Goal: Task Accomplishment & Management: Complete application form

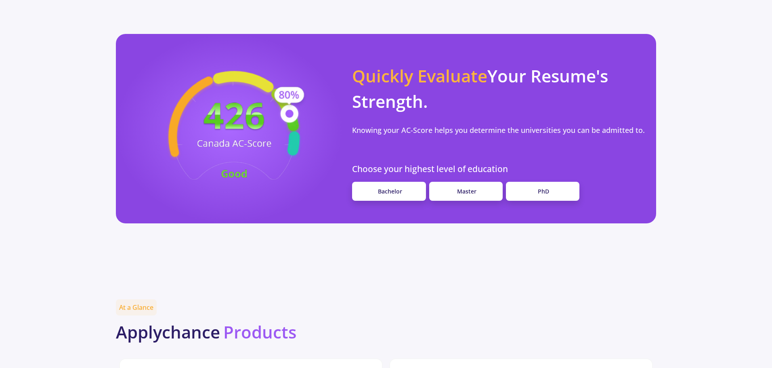
scroll to position [685, 0]
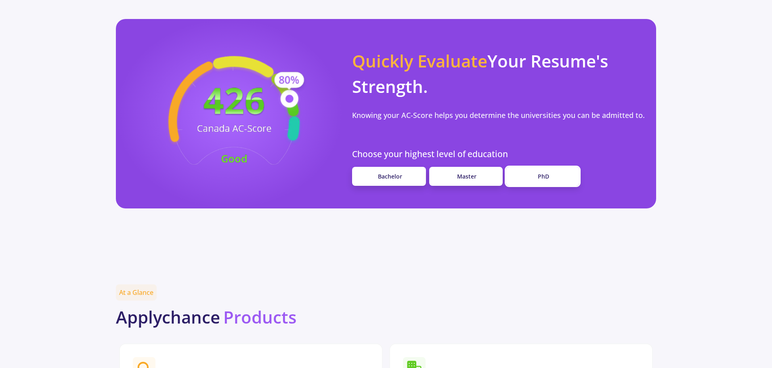
click at [542, 172] on span "PhD" at bounding box center [543, 176] width 11 height 8
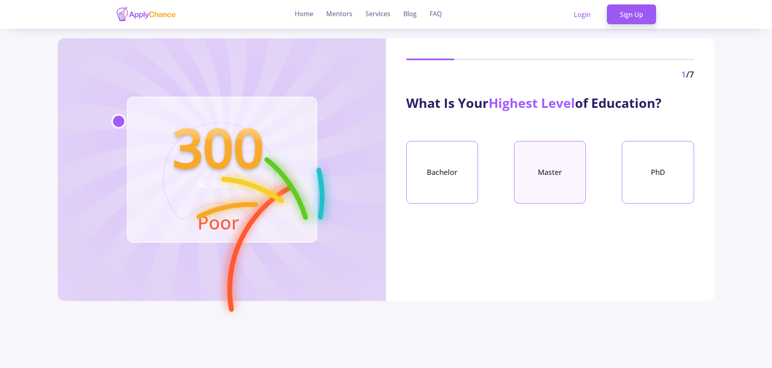
click at [550, 160] on div "Master" at bounding box center [550, 172] width 72 height 63
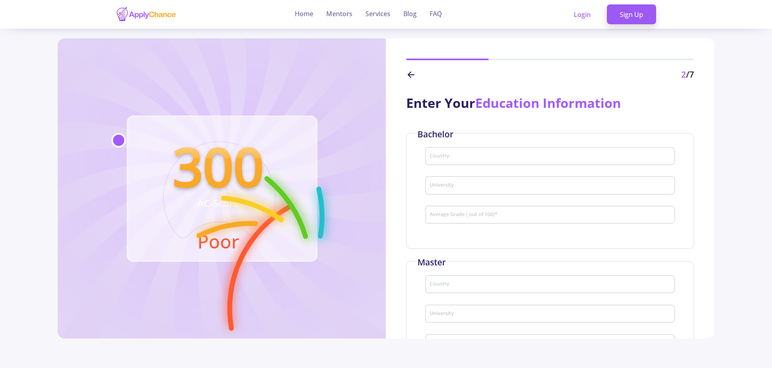
click at [507, 146] on div "Country" at bounding box center [550, 154] width 242 height 21
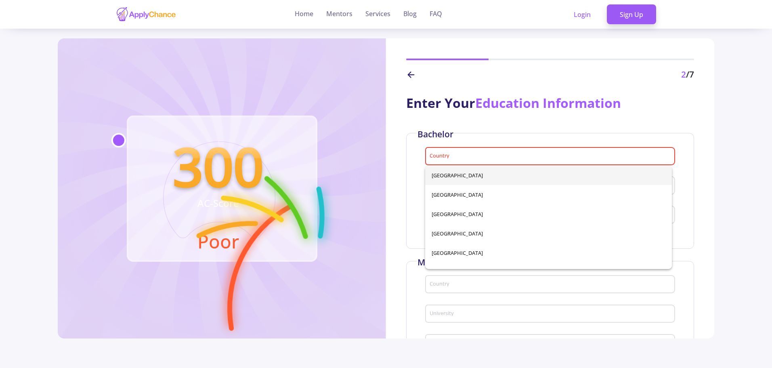
click at [507, 151] on div "Country" at bounding box center [550, 154] width 242 height 21
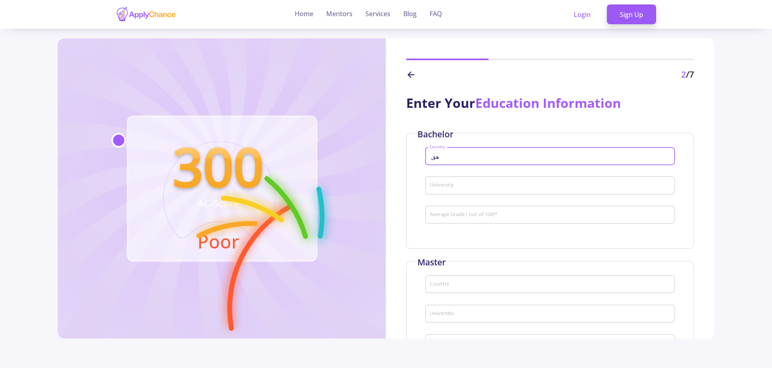
type input "ه"
type input "ira"
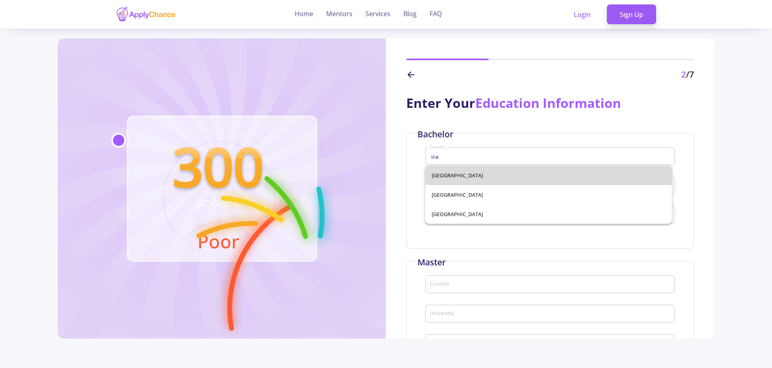
click at [501, 171] on div "[GEOGRAPHIC_DATA] [GEOGRAPHIC_DATA] [GEOGRAPHIC_DATA]" at bounding box center [548, 195] width 247 height 58
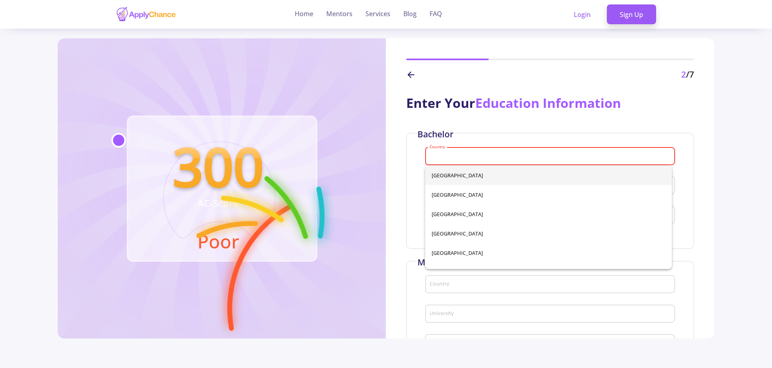
click at [480, 157] on input "Country" at bounding box center [551, 156] width 244 height 7
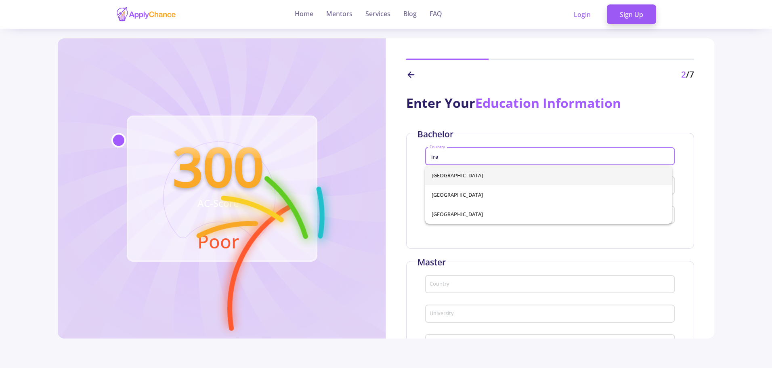
click at [481, 174] on span "[GEOGRAPHIC_DATA]" at bounding box center [549, 175] width 234 height 19
type input "[GEOGRAPHIC_DATA]"
click at [383, 173] on div "300 AC-Score Poor" at bounding box center [222, 188] width 328 height 300
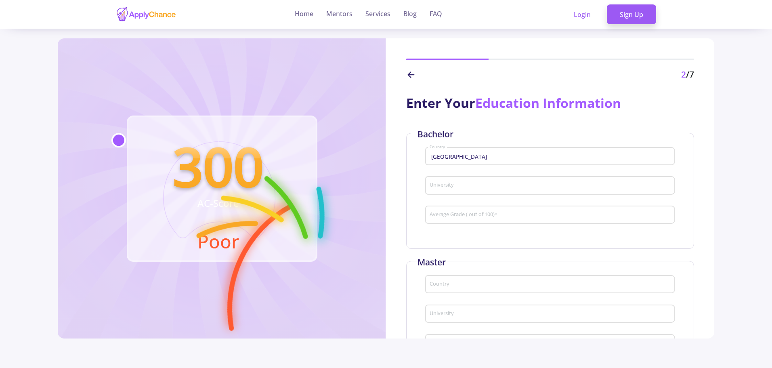
click at [453, 185] on input "University" at bounding box center [551, 185] width 244 height 7
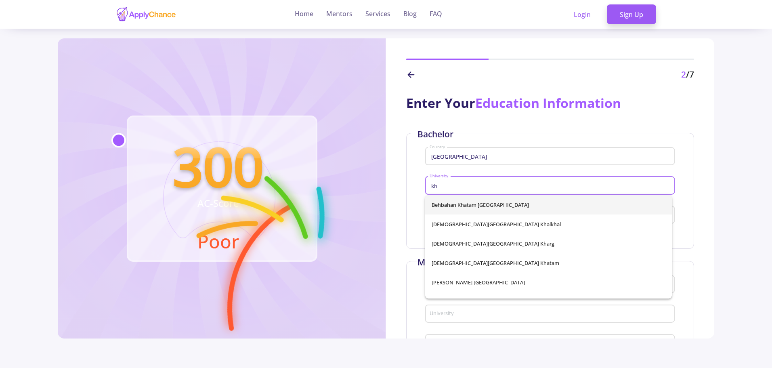
type input "k"
type input "o"
type input "u"
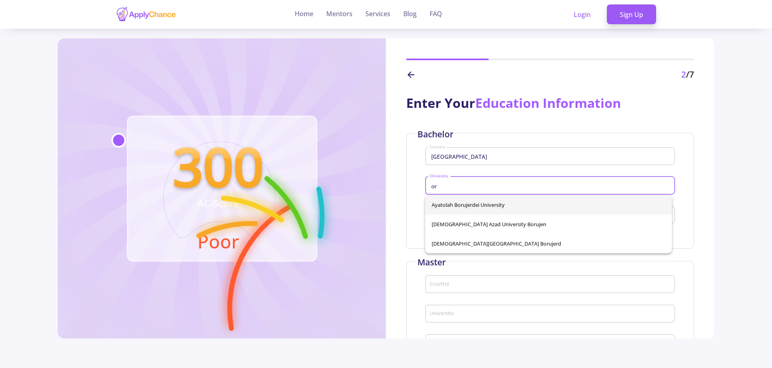
type input "o"
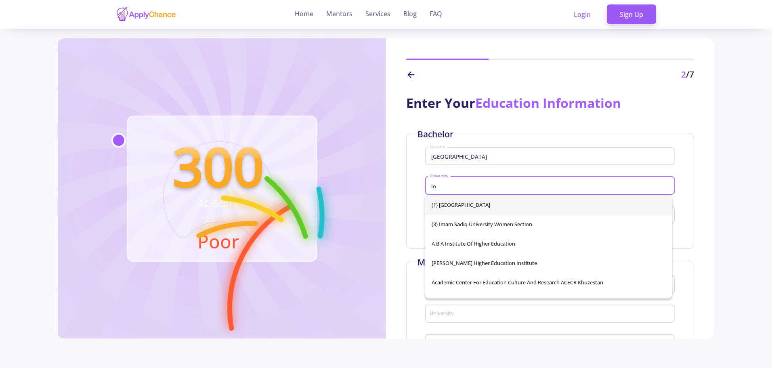
type input "i"
type input "o"
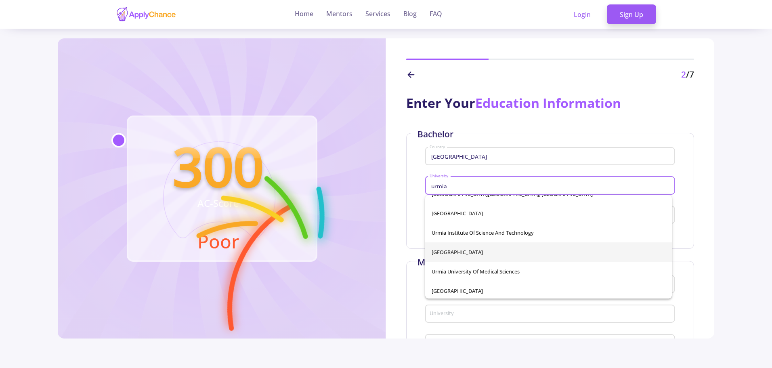
scroll to position [32, 0]
type input "urmia"
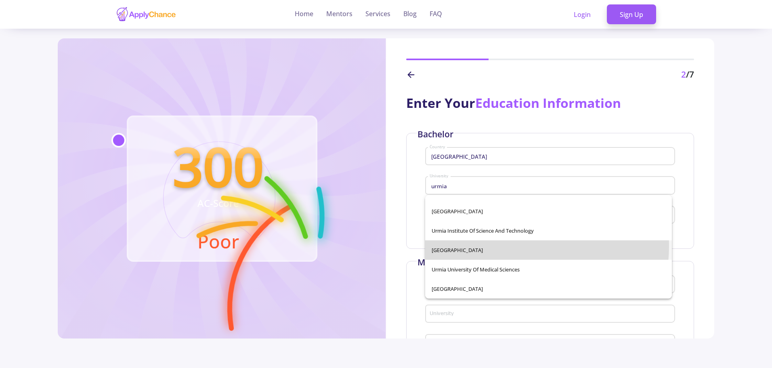
click at [505, 245] on div "[DEMOGRAPHIC_DATA][GEOGRAPHIC_DATA], [GEOGRAPHIC_DATA] [GEOGRAPHIC_DATA] [GEOGR…" at bounding box center [548, 246] width 247 height 103
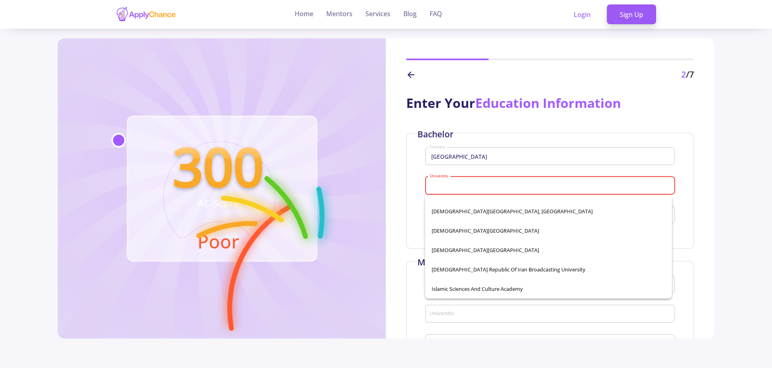
click at [525, 188] on input "University" at bounding box center [551, 185] width 244 height 7
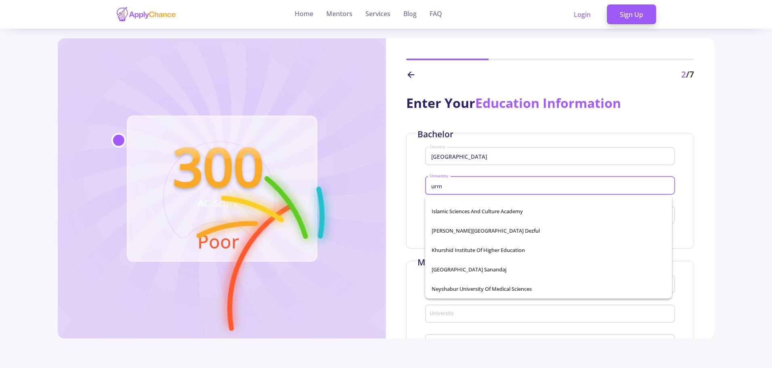
scroll to position [32, 0]
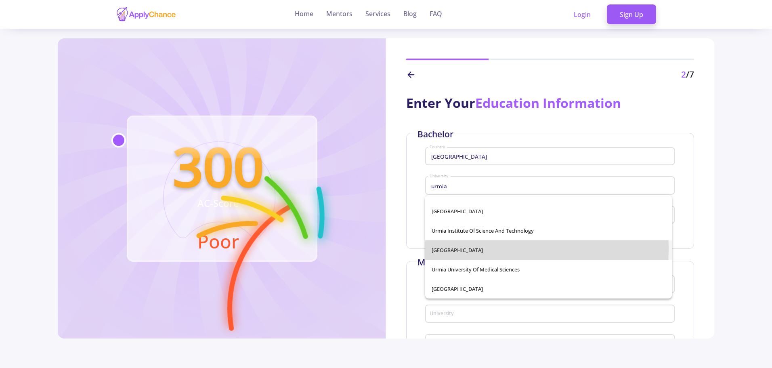
click at [460, 249] on span "[GEOGRAPHIC_DATA]" at bounding box center [549, 249] width 234 height 19
type input "[GEOGRAPHIC_DATA]"
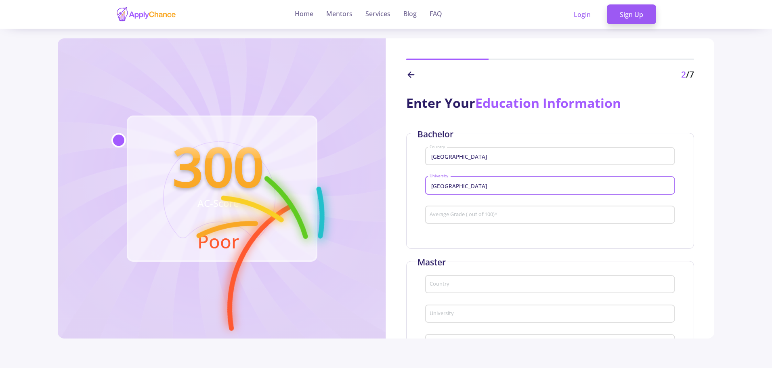
click at [467, 218] on input "Average Grade ( out of 100) *" at bounding box center [551, 215] width 244 height 7
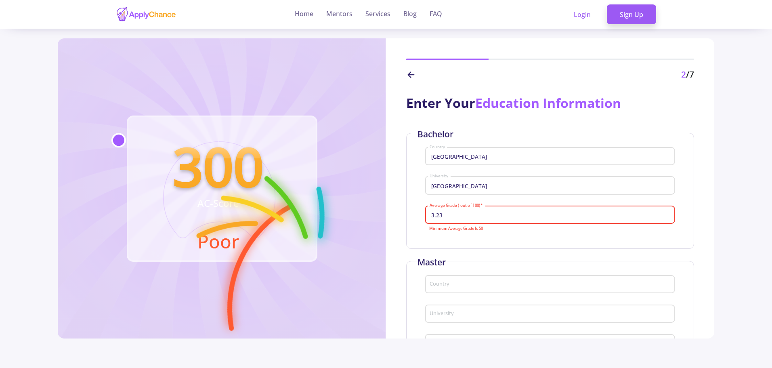
click at [755, 157] on section "300 AC-Score Poor 2 /7 Enter Your Education Information Bachelor Iran Country […" at bounding box center [386, 222] width 772 height 368
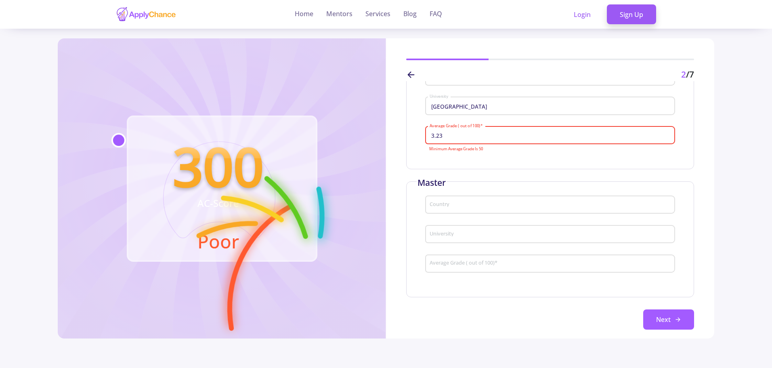
scroll to position [80, 0]
click at [522, 132] on input "3.23" at bounding box center [551, 134] width 244 height 7
click at [491, 133] on input "3.23" at bounding box center [551, 134] width 244 height 7
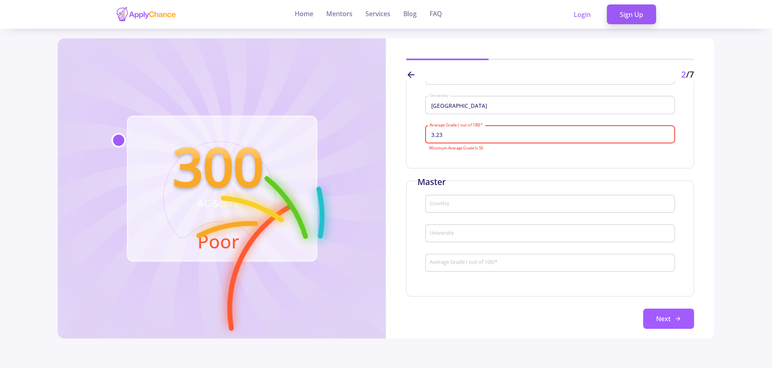
click at [491, 133] on input "3.23" at bounding box center [551, 134] width 244 height 7
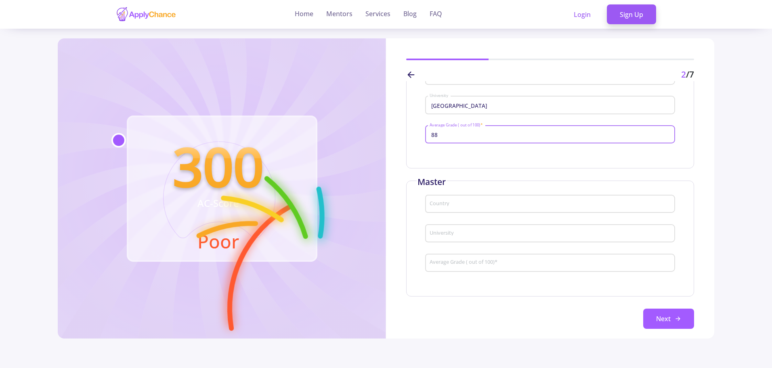
type input "88"
click at [580, 194] on div "Country" at bounding box center [550, 202] width 242 height 21
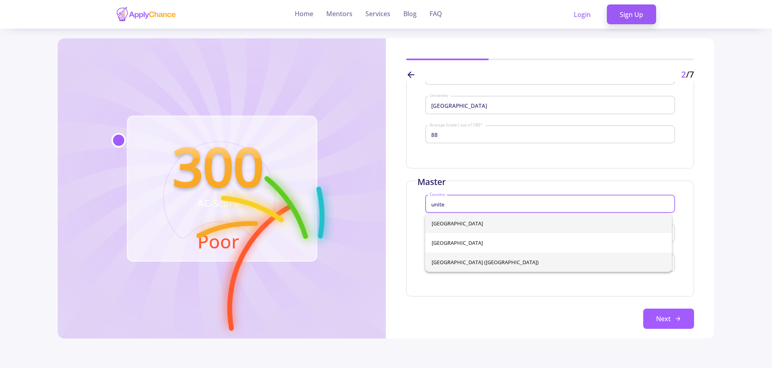
type input "unite"
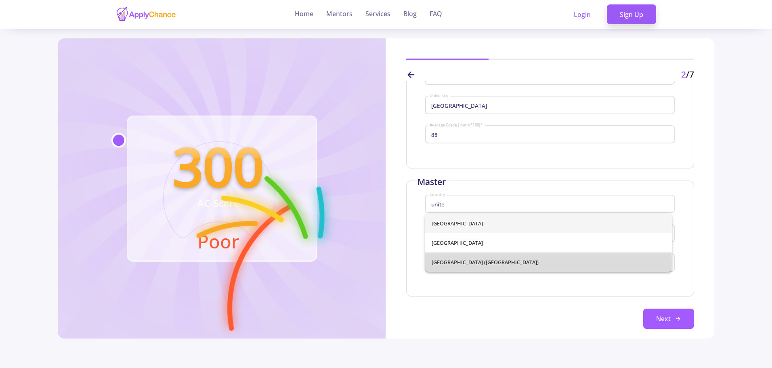
click at [482, 262] on div "[GEOGRAPHIC_DATA] [GEOGRAPHIC_DATA] [GEOGRAPHIC_DATA] ([GEOGRAPHIC_DATA])" at bounding box center [548, 243] width 247 height 58
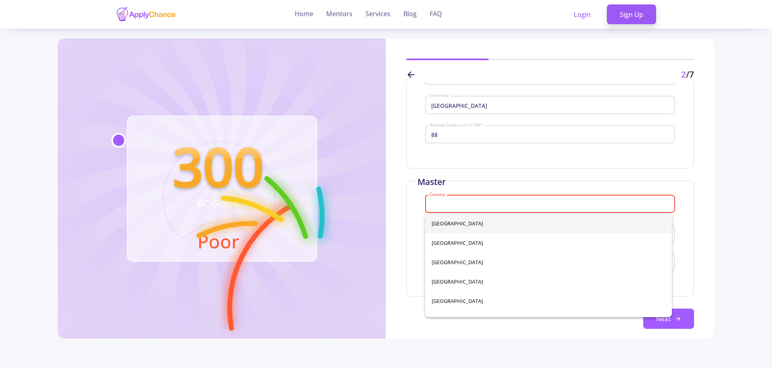
click at [476, 203] on input "Country" at bounding box center [551, 204] width 244 height 7
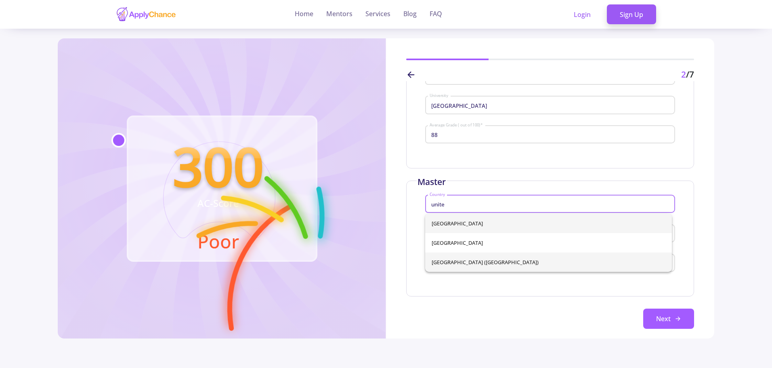
type input "unite"
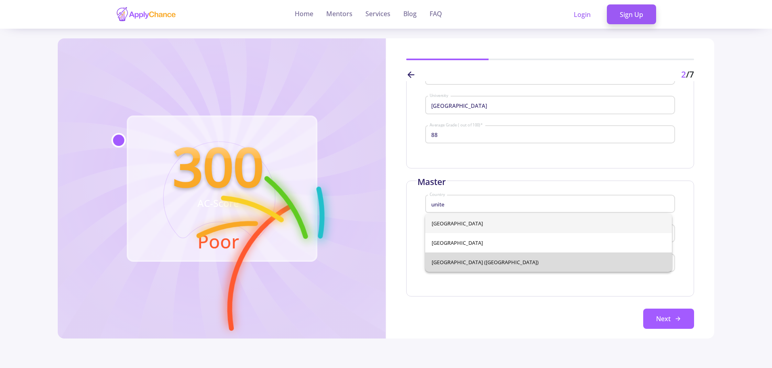
click at [465, 258] on div "[GEOGRAPHIC_DATA] [GEOGRAPHIC_DATA] [GEOGRAPHIC_DATA] ([GEOGRAPHIC_DATA])" at bounding box center [548, 243] width 247 height 58
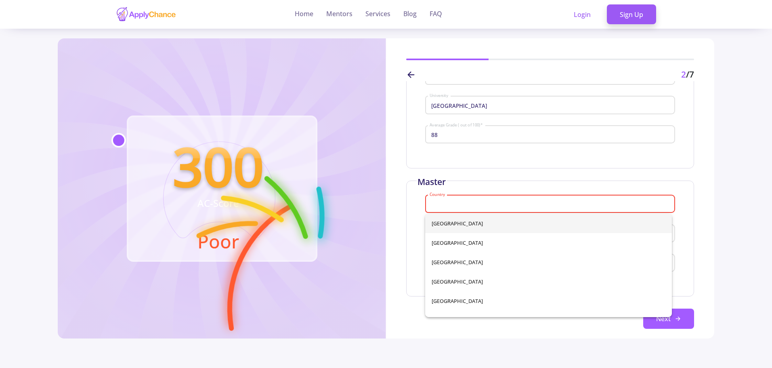
click at [486, 206] on input "Country" at bounding box center [551, 204] width 244 height 7
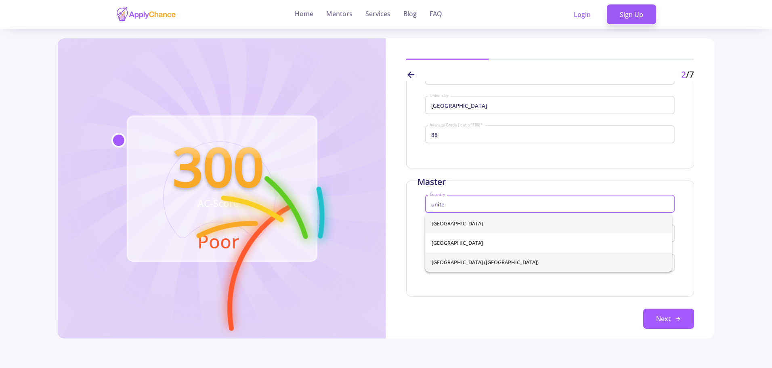
type input "unite"
click at [491, 263] on div "[GEOGRAPHIC_DATA] [GEOGRAPHIC_DATA] [GEOGRAPHIC_DATA] ([GEOGRAPHIC_DATA])" at bounding box center [548, 243] width 247 height 58
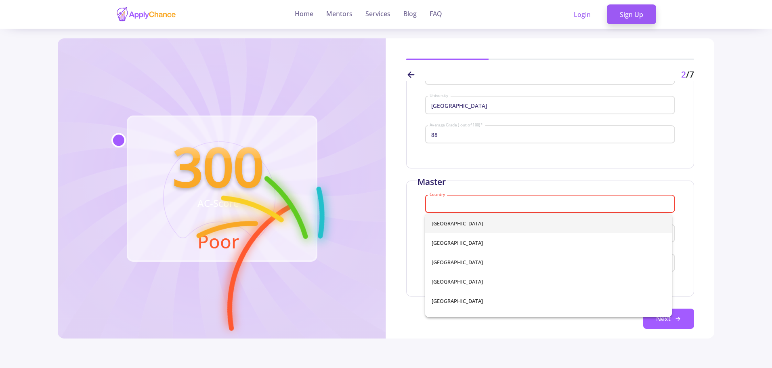
click at [473, 206] on input "Country" at bounding box center [551, 204] width 244 height 7
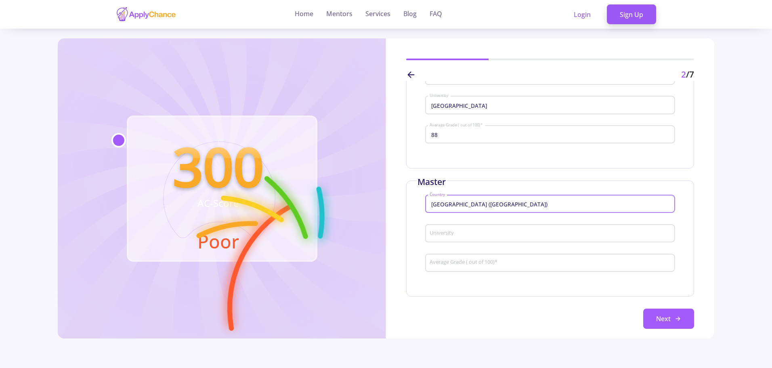
type input "[GEOGRAPHIC_DATA] ([GEOGRAPHIC_DATA])"
drag, startPoint x: 468, startPoint y: 235, endPoint x: 470, endPoint y: 241, distance: 6.3
click at [468, 235] on input "University" at bounding box center [551, 233] width 244 height 7
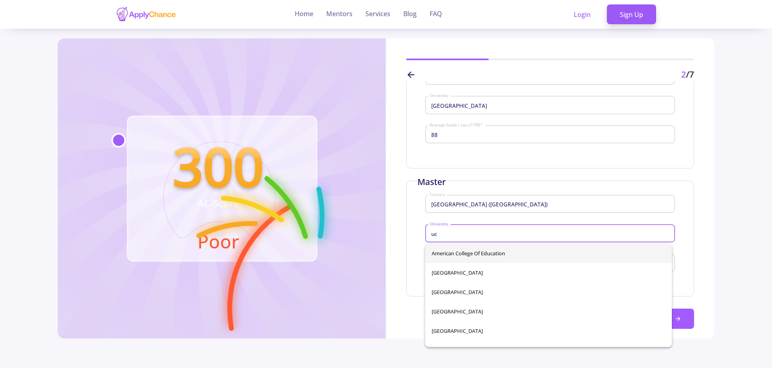
type input "u"
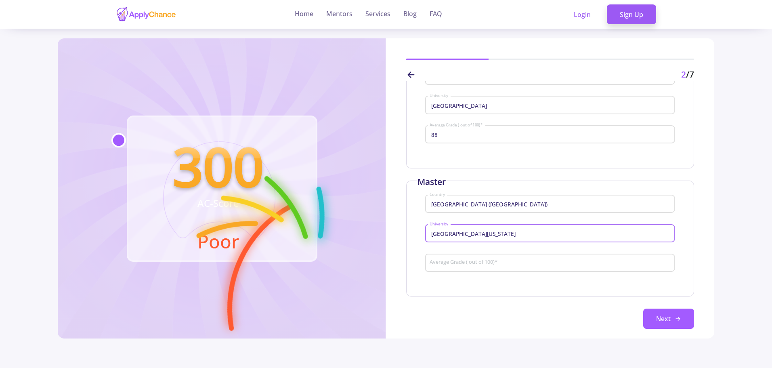
type input "[GEOGRAPHIC_DATA][US_STATE]"
click at [479, 268] on div "Average Grade ( out of 100) *" at bounding box center [550, 261] width 242 height 21
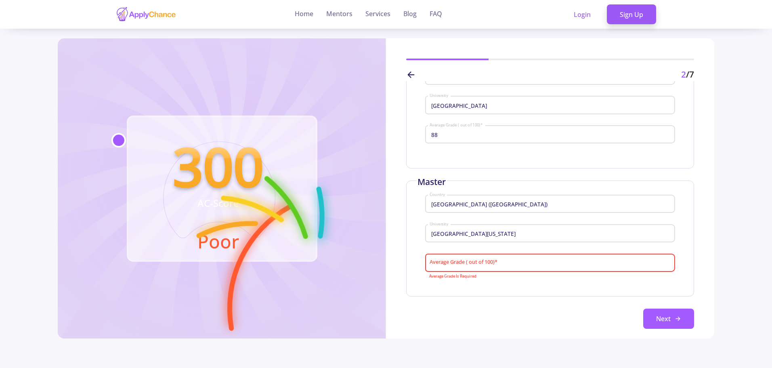
click at [711, 213] on div "Enter Your Education Information Bachelor Iran Country [GEOGRAPHIC_DATA] 88 Ave…" at bounding box center [550, 210] width 328 height 258
click at [610, 261] on input "Average Grade ( out of 100) *" at bounding box center [551, 262] width 244 height 7
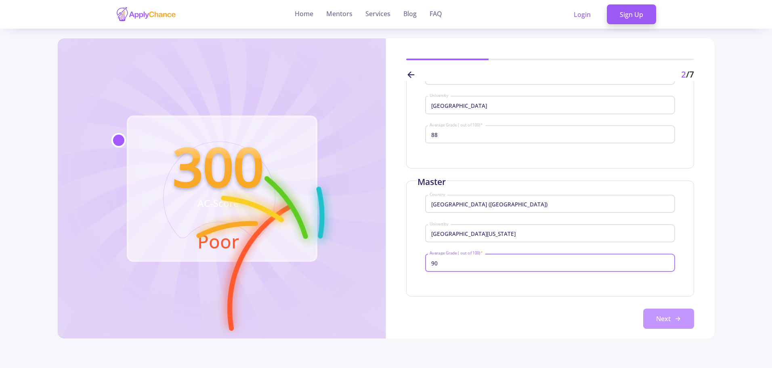
type input "90"
click at [690, 321] on button "Next" at bounding box center [668, 318] width 51 height 20
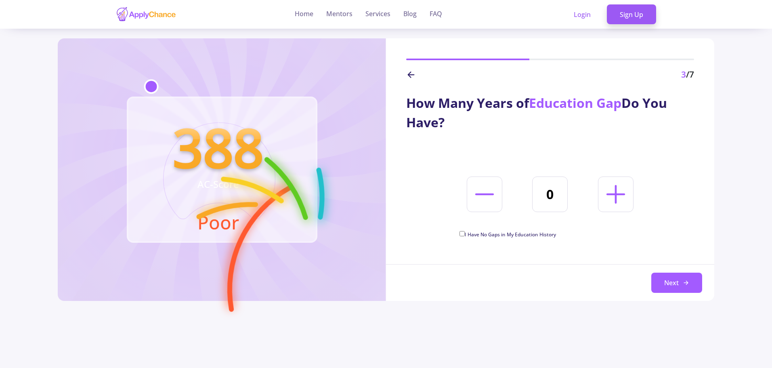
click at [527, 233] on span "I Have No Gaps in My Education History" at bounding box center [510, 234] width 91 height 7
click at [465, 233] on input "I Have No Gaps in My Education History" at bounding box center [461, 233] width 5 height 5
checkbox input "true"
click at [675, 281] on button "Next" at bounding box center [676, 282] width 51 height 20
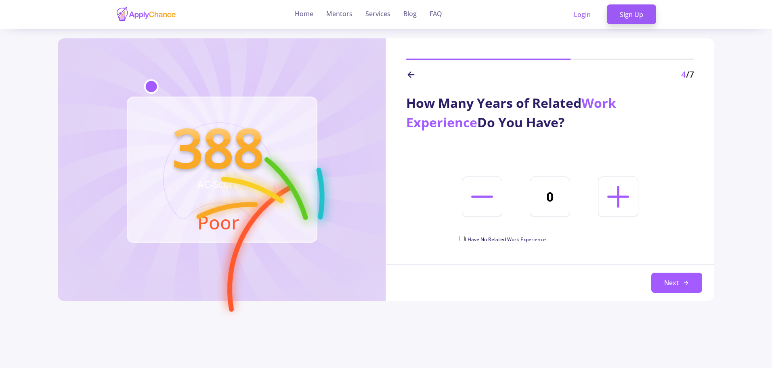
click at [630, 182] on icon at bounding box center [618, 196] width 35 height 35
type input "1"
click at [664, 289] on button "Next" at bounding box center [676, 282] width 51 height 20
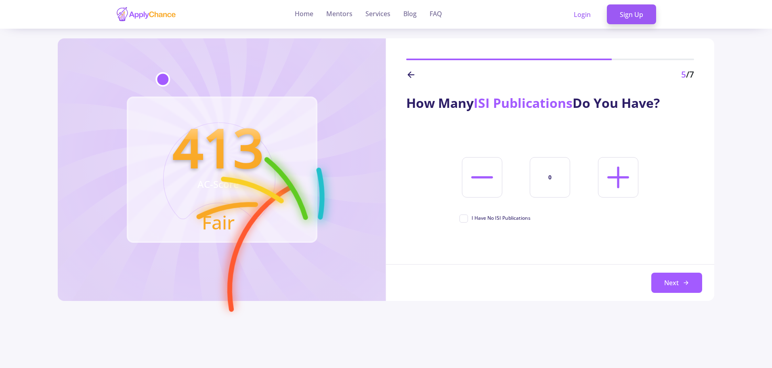
drag, startPoint x: 509, startPoint y: 225, endPoint x: 509, endPoint y: 219, distance: 5.7
click at [509, 224] on div "How Many ISI Publications Do You Have? 0 I Have No ISI Publications Next Next" at bounding box center [550, 191] width 328 height 220
click at [509, 219] on span "I Have No ISI Publications" at bounding box center [501, 217] width 59 height 7
click at [465, 219] on input "I Have No ISI Publications" at bounding box center [461, 216] width 5 height 5
checkbox input "true"
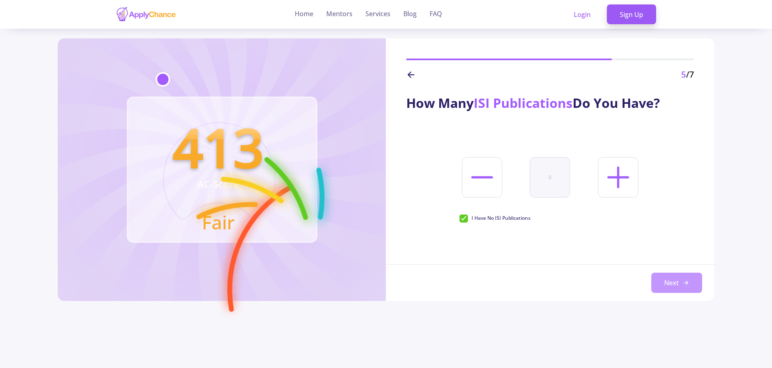
click at [683, 290] on button "Next" at bounding box center [676, 282] width 51 height 20
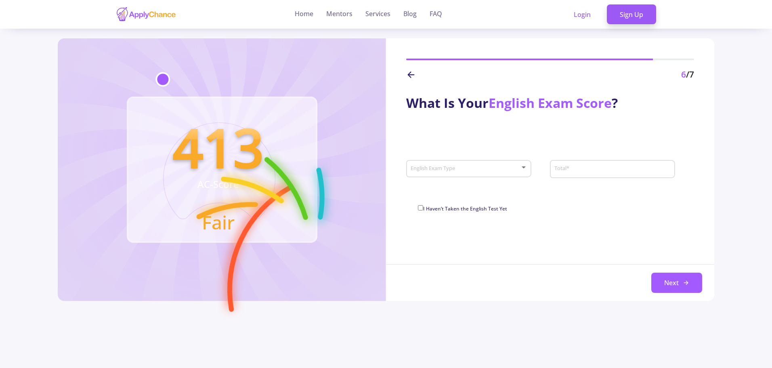
click at [487, 171] on span at bounding box center [466, 169] width 108 height 6
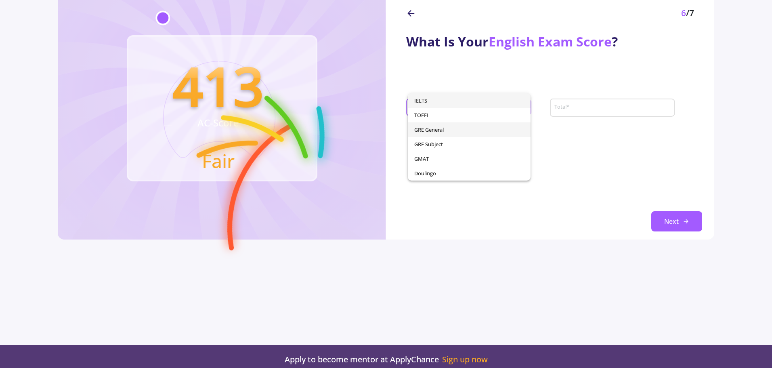
scroll to position [81, 0]
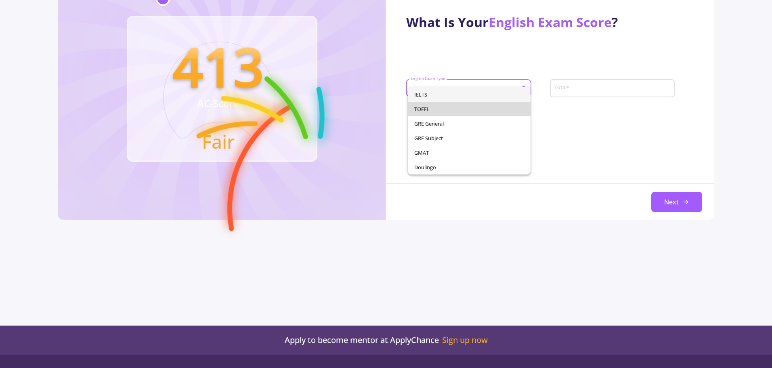
click at [435, 111] on span "TOEFL" at bounding box center [469, 109] width 110 height 15
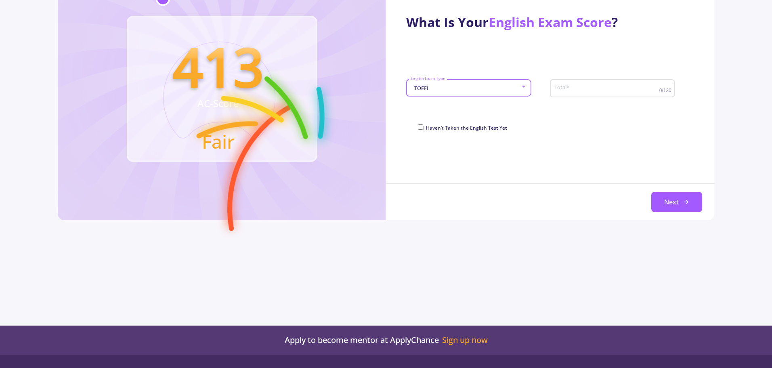
click at [618, 84] on div "Total *" at bounding box center [606, 86] width 105 height 21
type input "90"
click at [691, 205] on button "Next" at bounding box center [676, 202] width 51 height 20
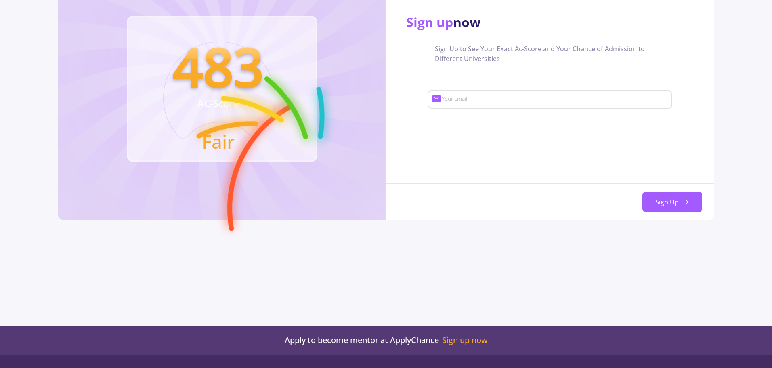
click at [481, 104] on div "Your Email" at bounding box center [554, 98] width 227 height 21
click at [486, 101] on input "Your Email" at bounding box center [555, 99] width 229 height 7
type input "[EMAIL_ADDRESS][DOMAIN_NAME]"
click at [658, 199] on button "Sign Up" at bounding box center [672, 202] width 60 height 20
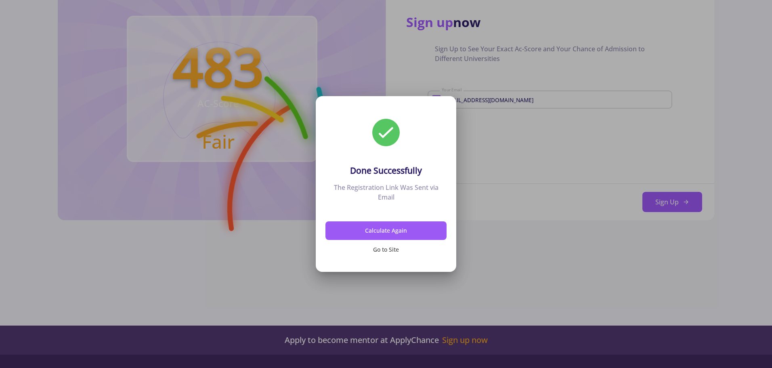
click at [395, 247] on button "Go to Site" at bounding box center [385, 249] width 121 height 19
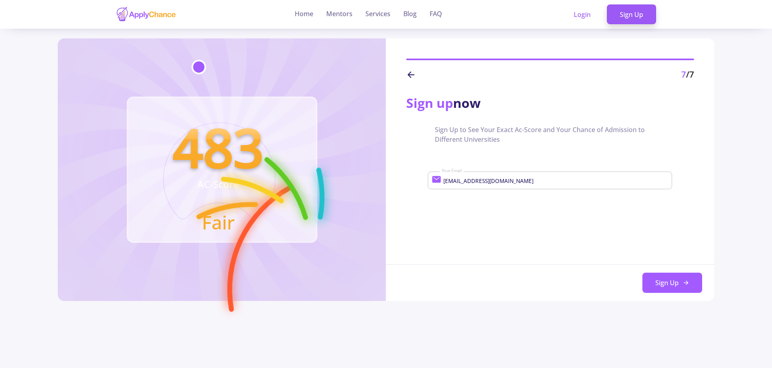
scroll to position [81, 0]
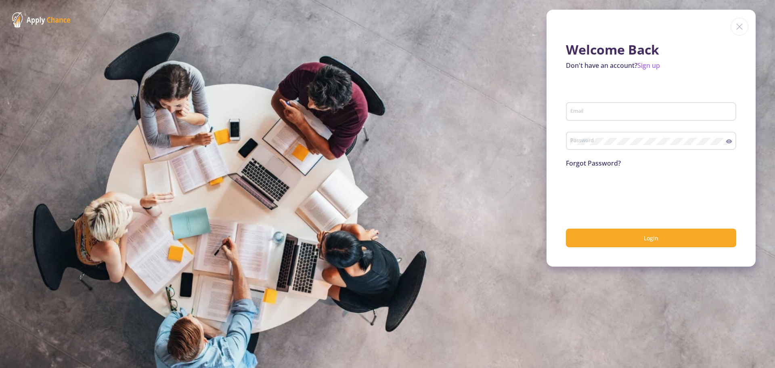
click at [638, 111] on input "Email" at bounding box center [652, 111] width 165 height 7
click at [624, 99] on div "Email" at bounding box center [651, 109] width 163 height 21
click at [619, 113] on input "Email" at bounding box center [652, 111] width 165 height 7
click at [607, 138] on div "Password" at bounding box center [648, 139] width 156 height 21
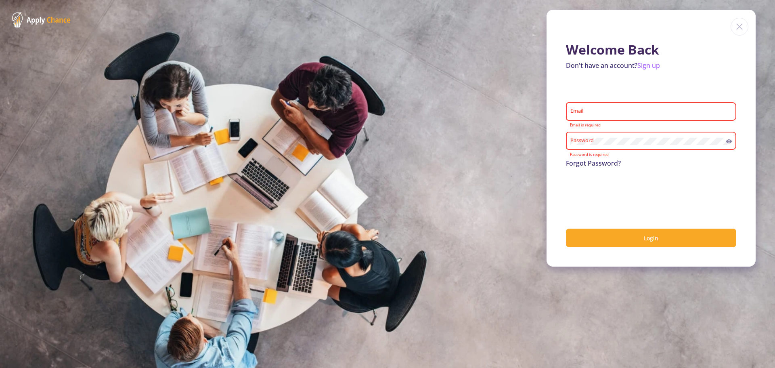
click at [378, 61] on section "Welcome Back Don't have an account? Sign up Email Email is required Password Pa…" at bounding box center [387, 184] width 775 height 368
